Goal: Transaction & Acquisition: Purchase product/service

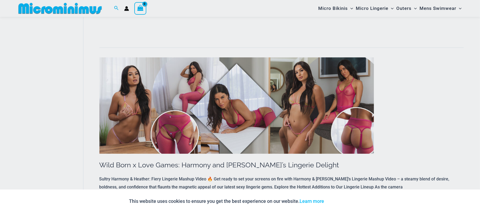
scroll to position [599, 0]
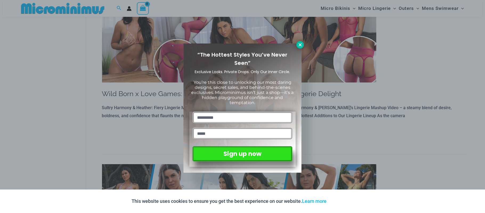
click at [301, 44] on icon at bounding box center [300, 44] width 3 height 3
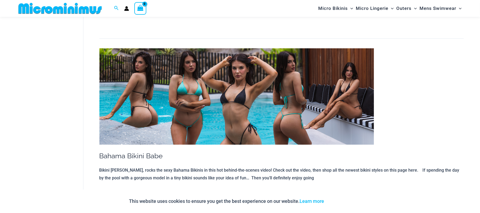
scroll to position [4296, 0]
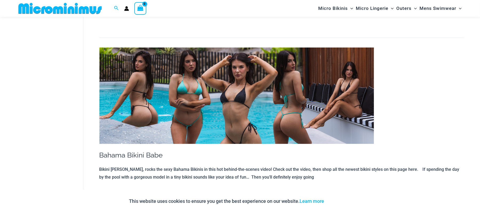
click at [127, 84] on img at bounding box center [236, 95] width 275 height 96
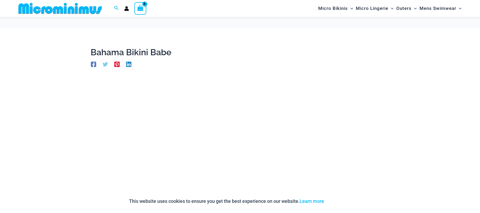
scroll to position [66, 0]
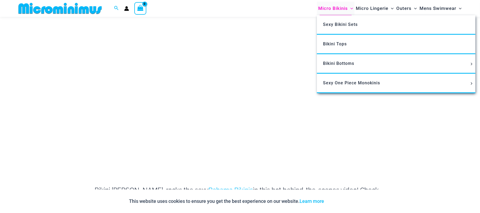
click at [328, 6] on span "Micro Bikinis" at bounding box center [333, 9] width 30 height 14
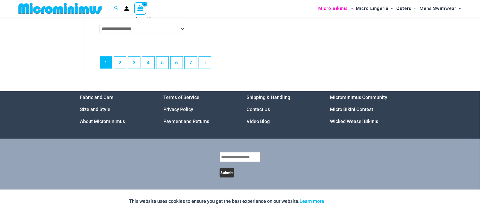
scroll to position [1600, 0]
click at [189, 64] on link "7" at bounding box center [191, 62] width 12 height 13
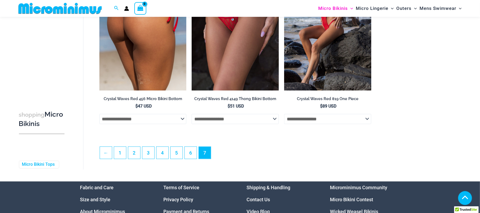
scroll to position [281, 0]
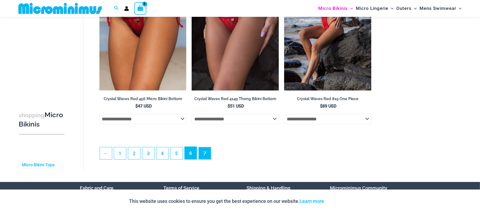
click at [190, 152] on link "6" at bounding box center [191, 153] width 12 height 13
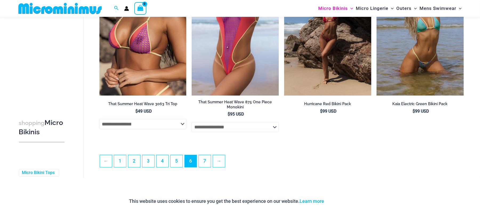
scroll to position [1453, 0]
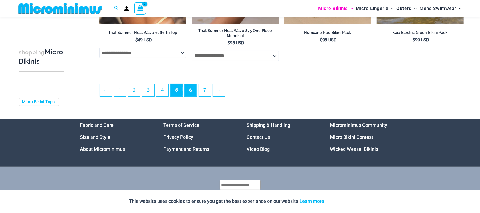
click at [173, 96] on link "5" at bounding box center [177, 90] width 12 height 13
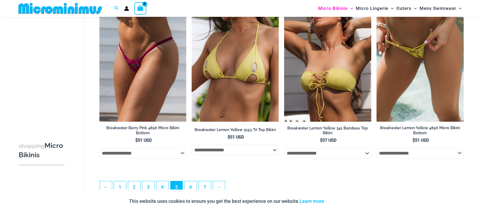
scroll to position [1422, 0]
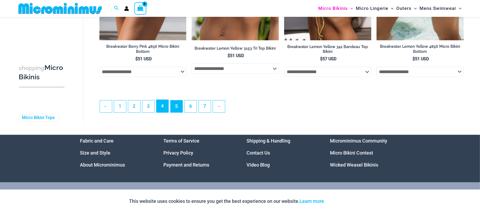
click at [160, 111] on link "4" at bounding box center [162, 106] width 12 height 13
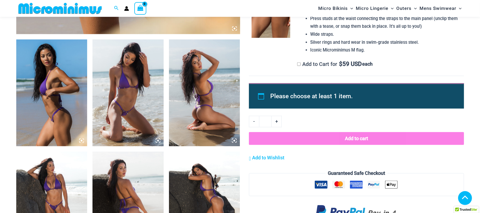
scroll to position [351, 0]
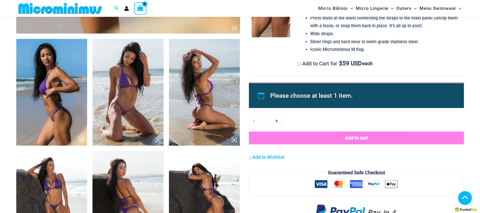
click at [188, 71] on img at bounding box center [204, 92] width 71 height 107
click at [193, 72] on img at bounding box center [204, 92] width 71 height 107
click at [194, 73] on img at bounding box center [204, 92] width 71 height 107
click at [194, 88] on img at bounding box center [204, 92] width 71 height 107
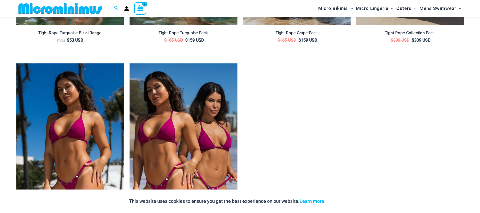
scroll to position [884, 0]
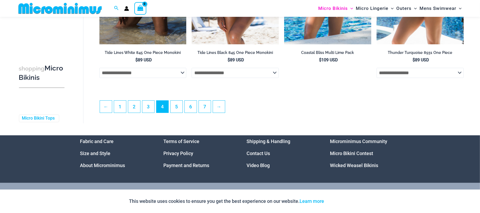
scroll to position [1453, 0]
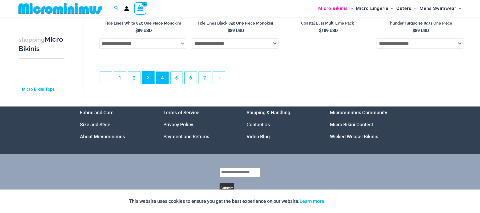
click at [146, 84] on link "3" at bounding box center [148, 77] width 12 height 13
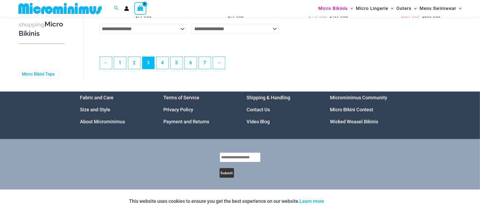
scroll to position [1481, 0]
click at [136, 64] on link "2" at bounding box center [134, 62] width 12 height 13
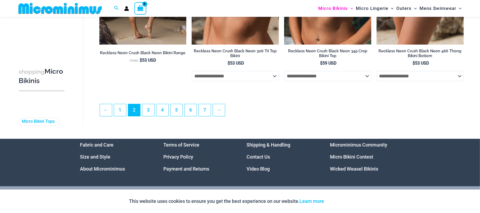
scroll to position [1452, 0]
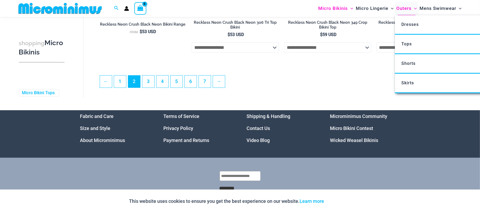
click at [405, 7] on span "Outers" at bounding box center [403, 9] width 15 height 14
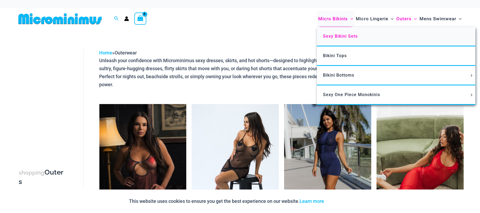
click at [336, 34] on span "Sexy Bikini Sets" at bounding box center [340, 36] width 35 height 5
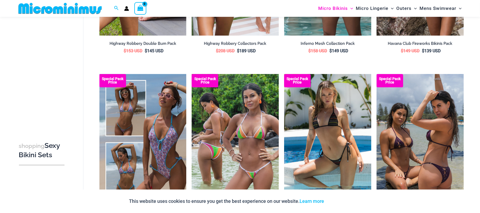
scroll to position [1061, 0]
